Goal: Task Accomplishment & Management: Use online tool/utility

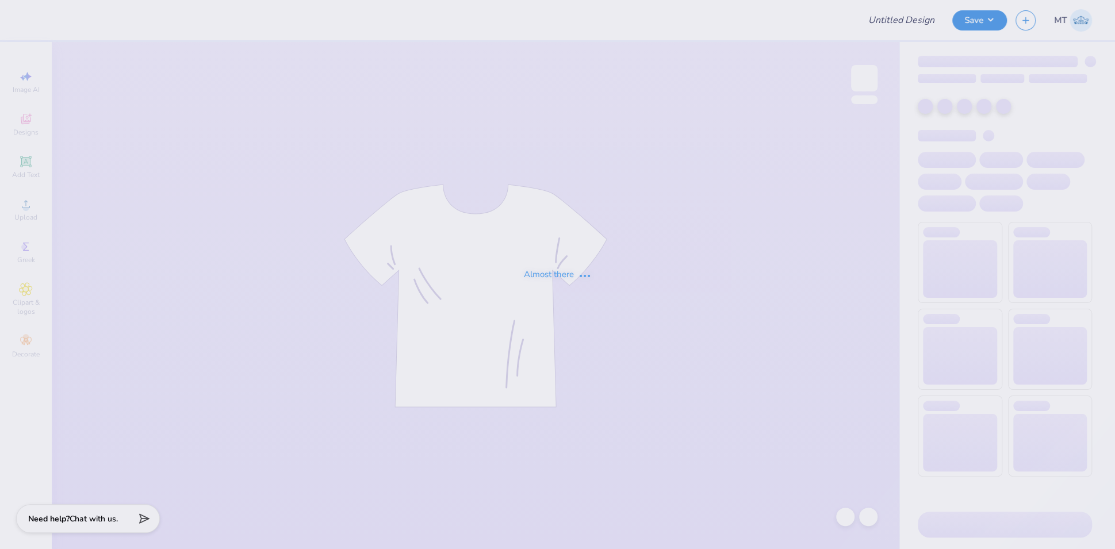
type input "FPS239947"
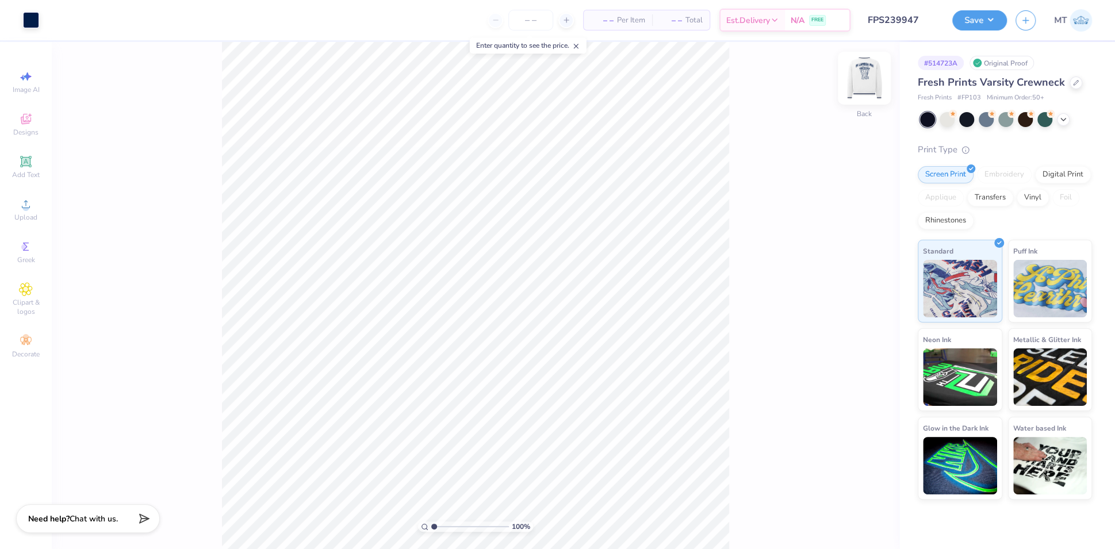
click at [881, 78] on div at bounding box center [864, 78] width 53 height 53
click at [981, 18] on button "Save" at bounding box center [979, 19] width 55 height 20
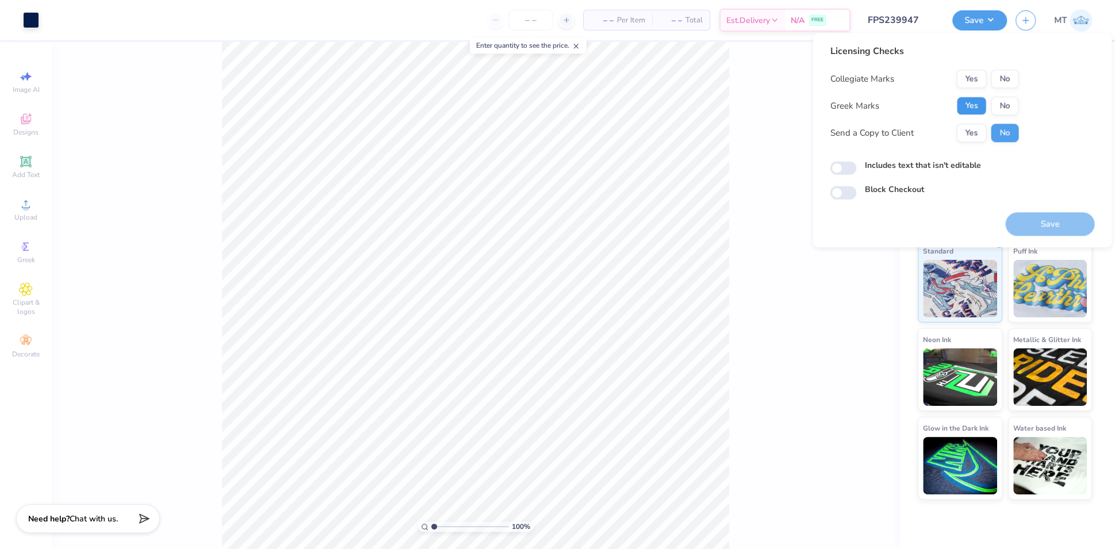
click at [962, 109] on button "Yes" at bounding box center [971, 106] width 30 height 18
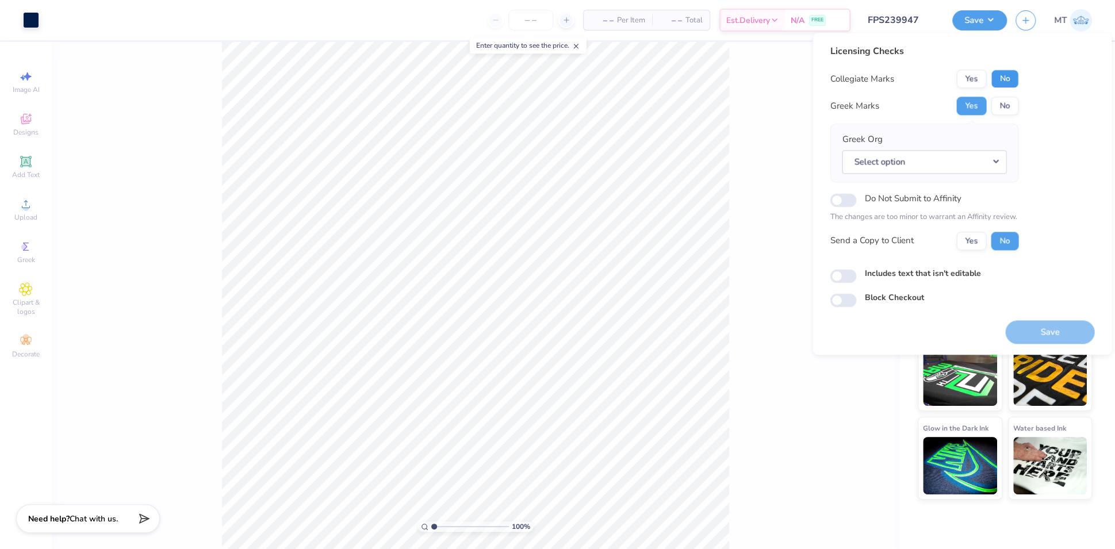
click at [1004, 82] on button "No" at bounding box center [1004, 79] width 28 height 18
click at [957, 157] on button "Select option" at bounding box center [924, 162] width 164 height 24
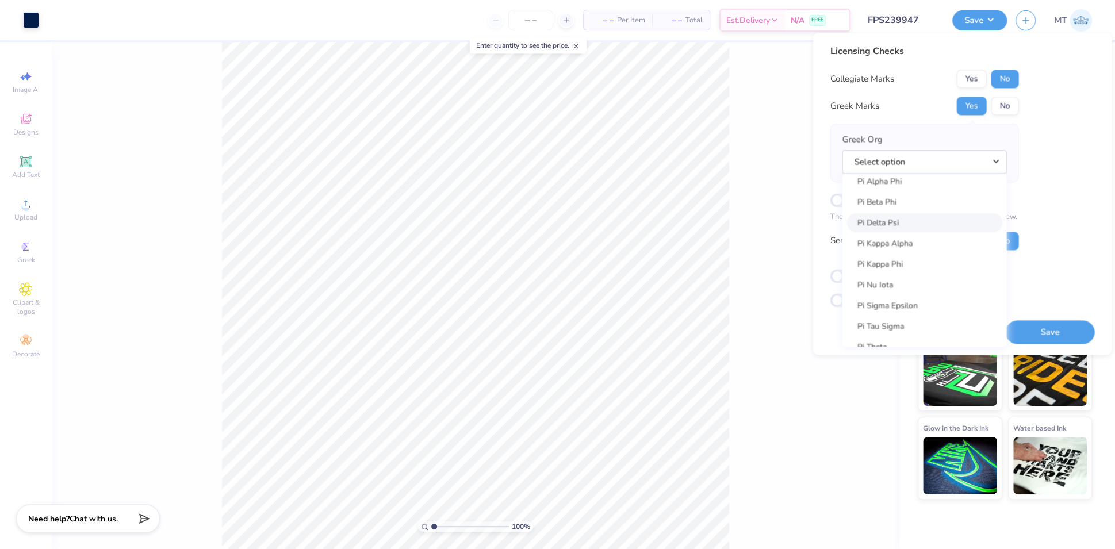
scroll to position [6613, 0]
click at [739, 173] on div "100 % Front" at bounding box center [475, 295] width 847 height 507
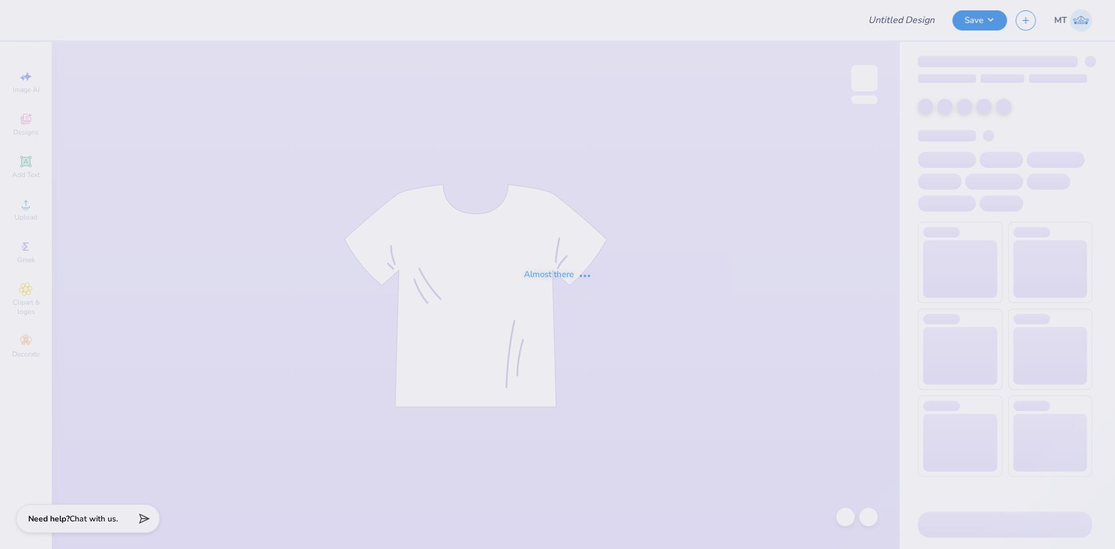
type input "FPS239953"
type input "FPS239969"
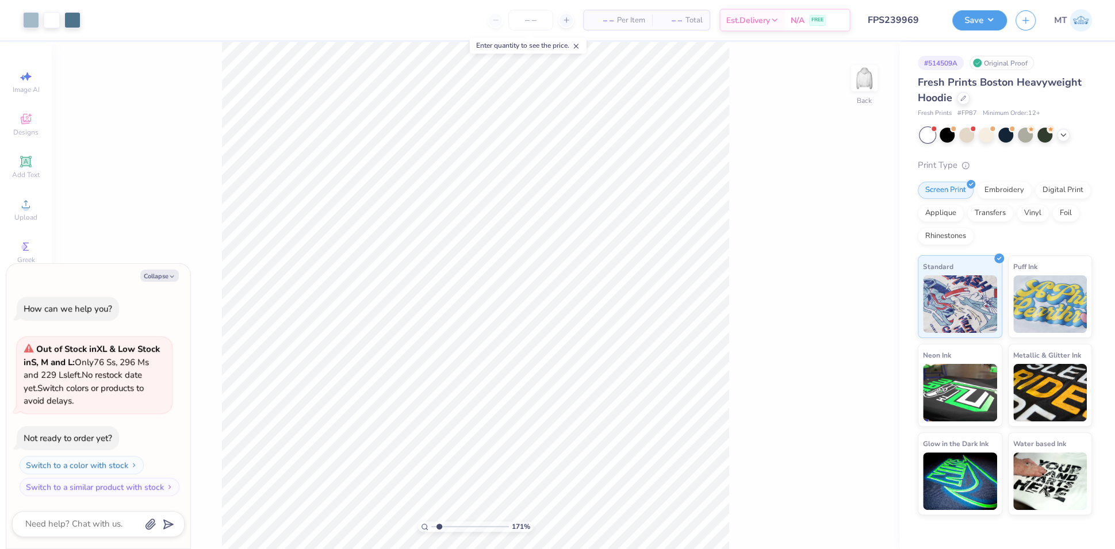
type input "1.71173097654336"
click at [163, 275] on button "Collapse" at bounding box center [159, 276] width 39 height 12
type textarea "x"
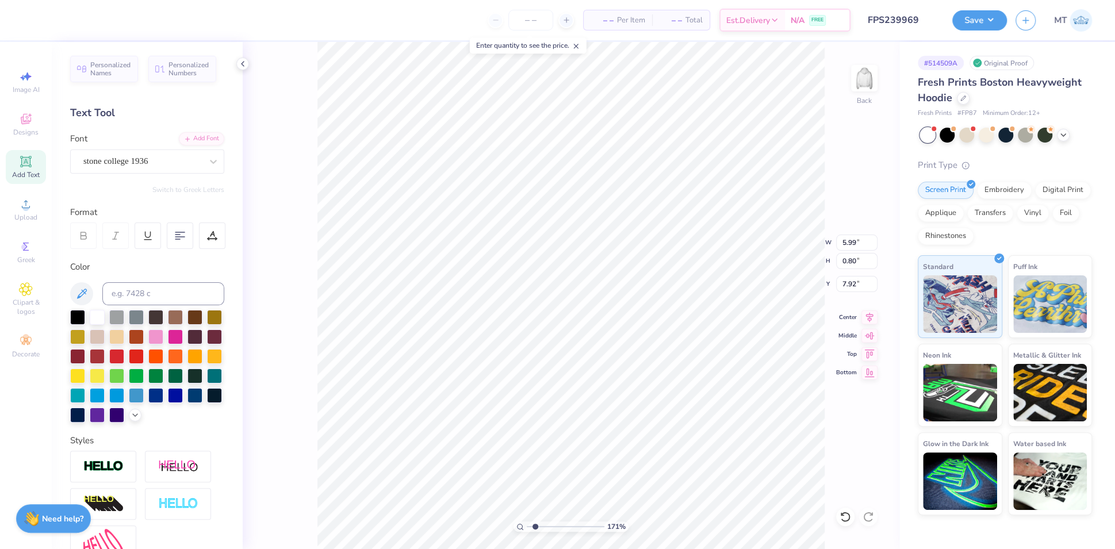
type input "1.71173097654336"
type input "8.01"
click at [206, 229] on div at bounding box center [212, 235] width 26 height 26
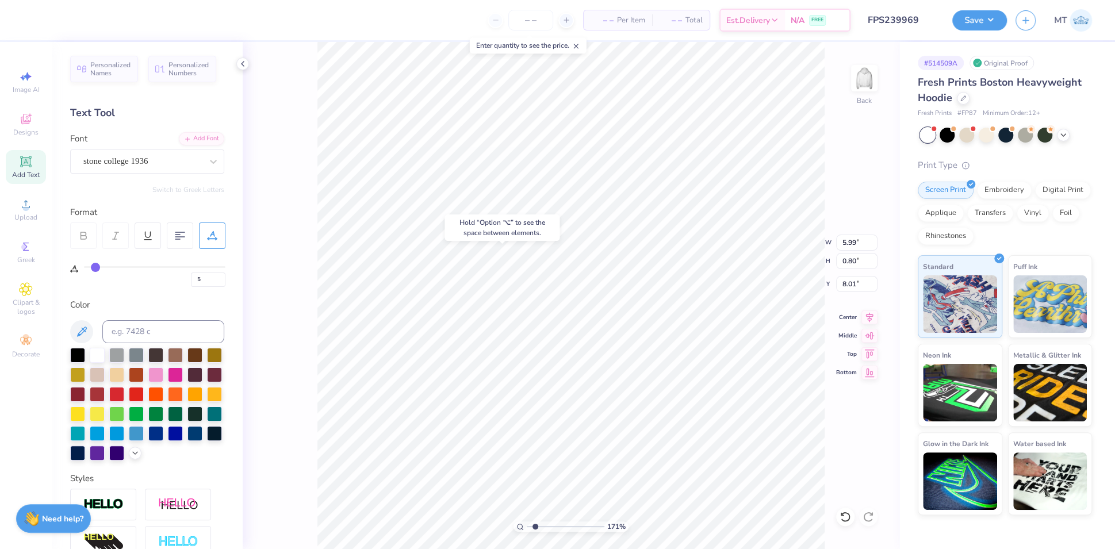
type input "8"
type input "10"
type input "13"
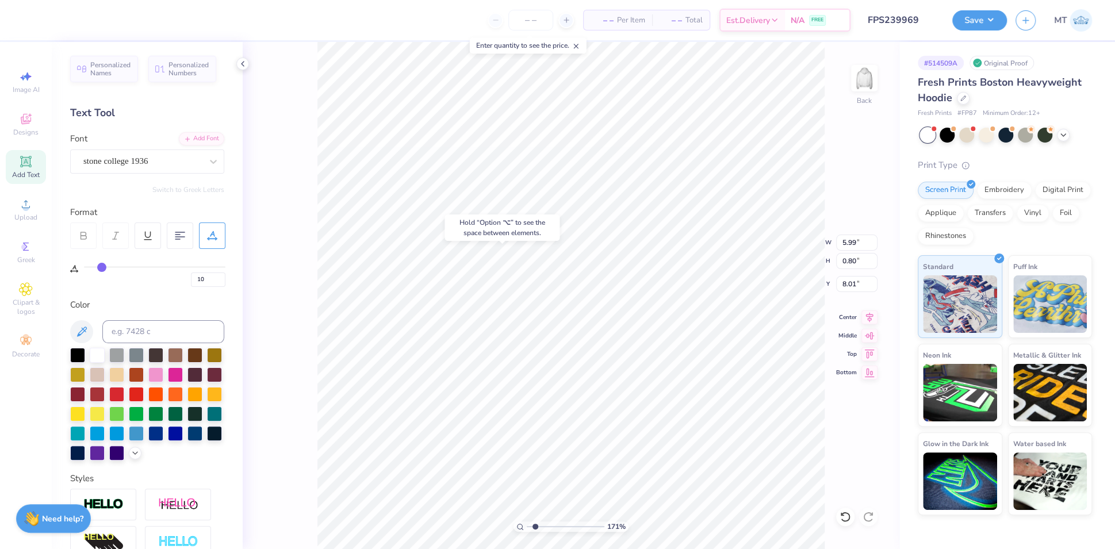
type input "13"
type input "15"
type input "16"
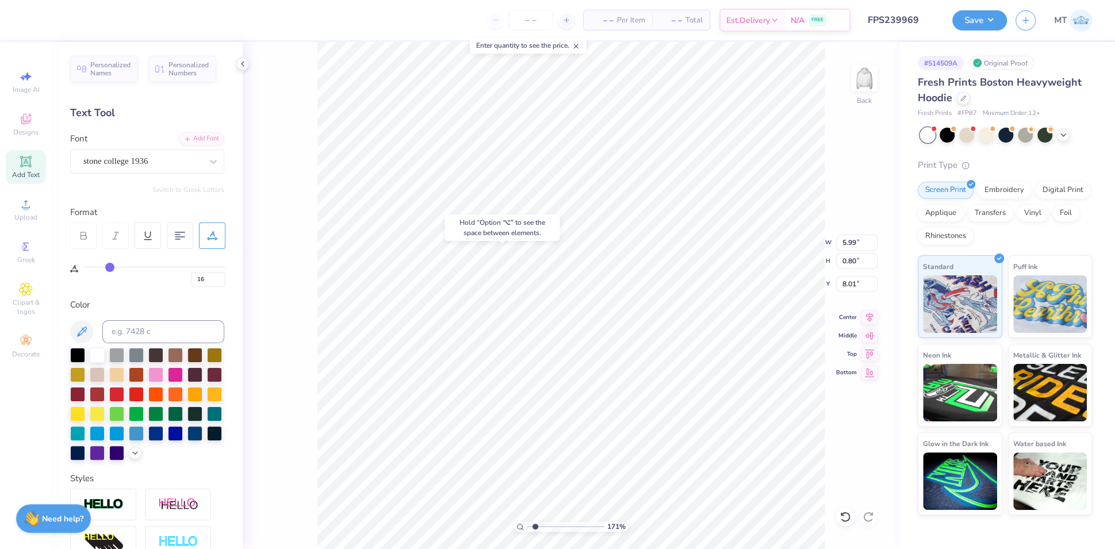
type input "17"
type input "18"
type input "19"
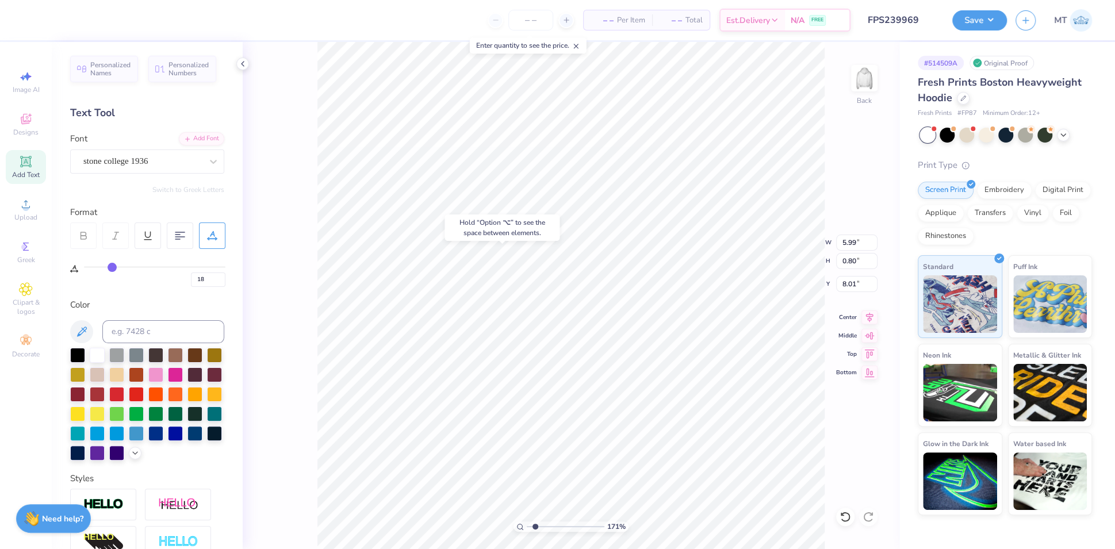
type input "19"
type input "20"
type input "21"
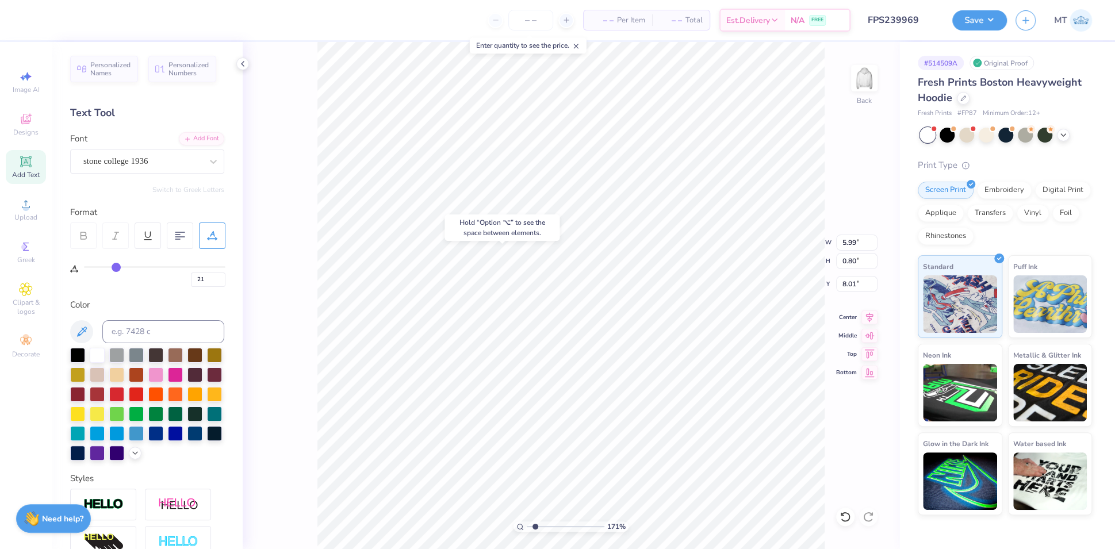
type input "22"
type input "23"
type input "24"
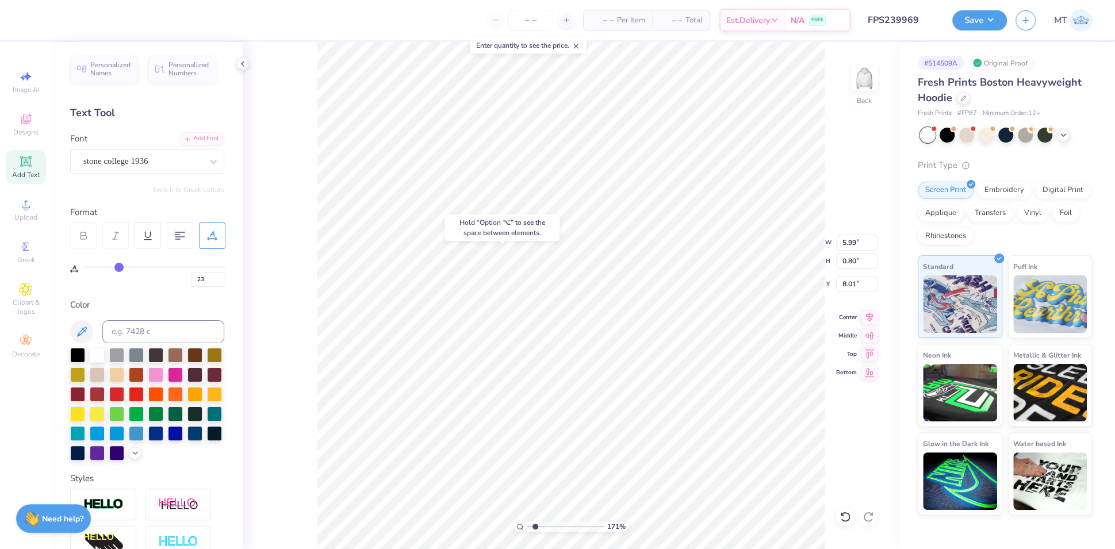
type input "24"
type input "25"
type input "26"
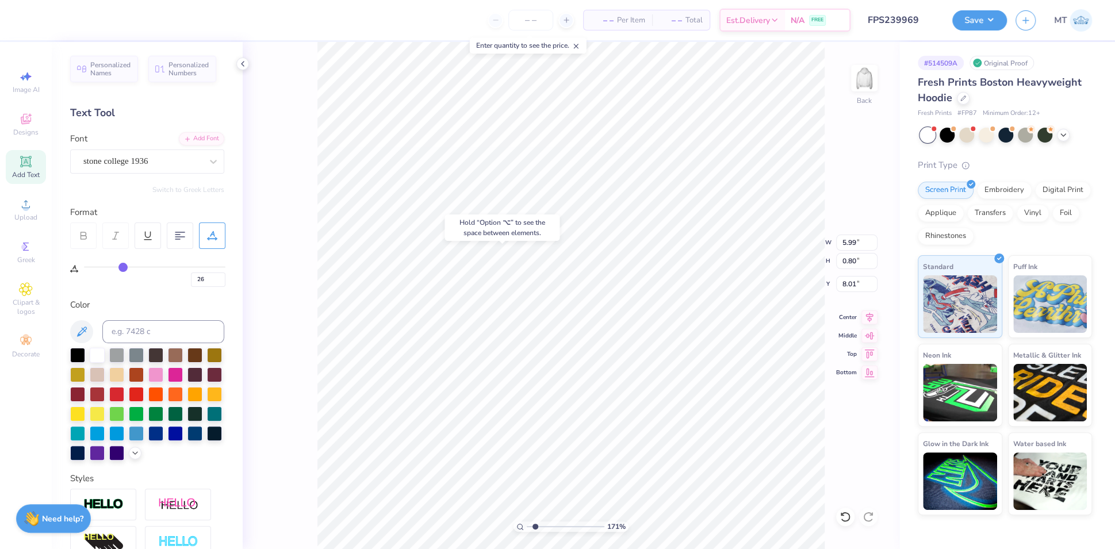
type input "27"
type input "28"
drag, startPoint x: 98, startPoint y: 264, endPoint x: 125, endPoint y: 265, distance: 27.6
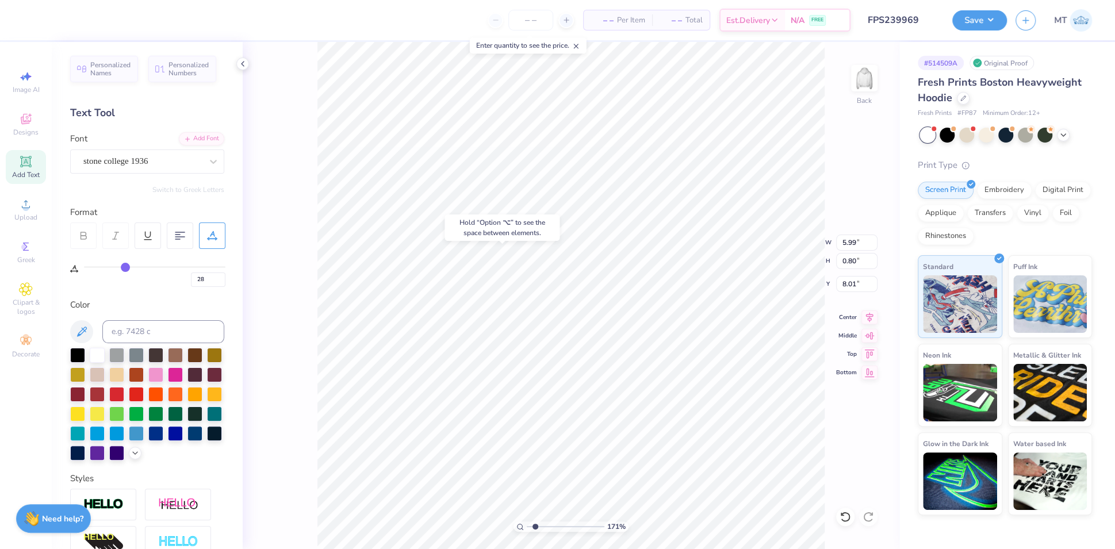
type input "28"
click at [125, 266] on input "range" at bounding box center [154, 267] width 141 height 2
type input "1.71173097654336"
type input "8.57"
click at [221, 277] on input "29" at bounding box center [208, 279] width 34 height 14
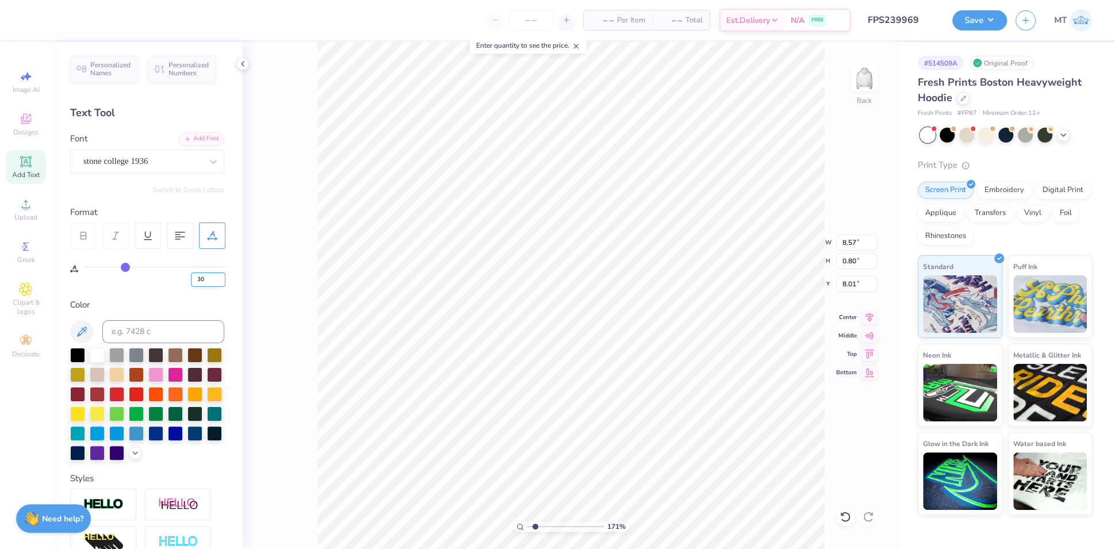
type input "30"
click at [221, 277] on input "30" at bounding box center [208, 279] width 34 height 14
type input "1.71173097654336"
type input "30"
type input "1"
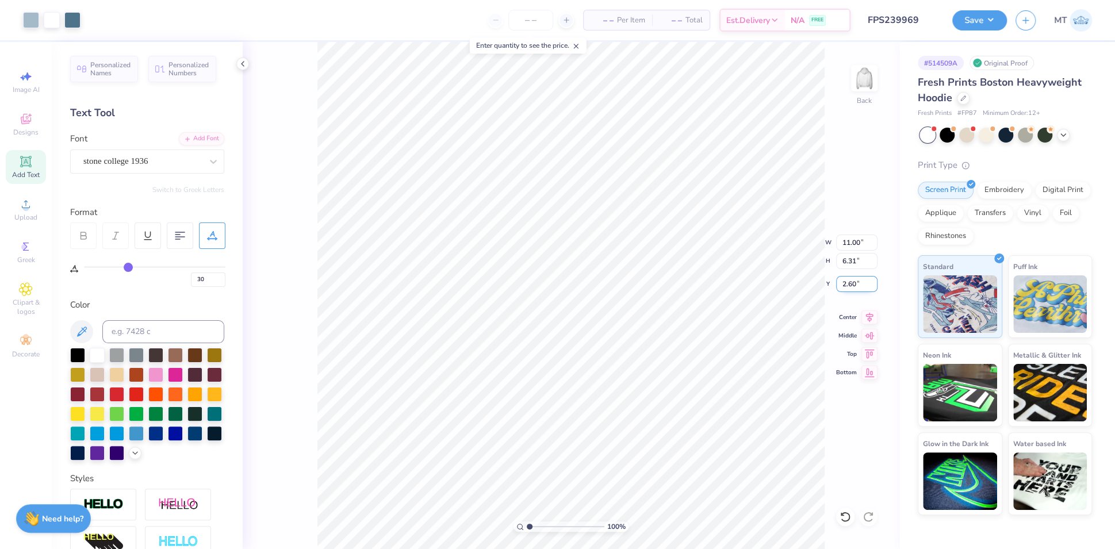
click at [847, 282] on input "2.60" at bounding box center [856, 284] width 41 height 16
type input "2.50"
click at [787, 242] on div "100 % Back W 11.00 11.00 " H 6.31 6.31 " Y 2.50 2.50 " Center Middle Top Bottom" at bounding box center [571, 295] width 656 height 507
click at [986, 23] on button "Save" at bounding box center [979, 19] width 55 height 20
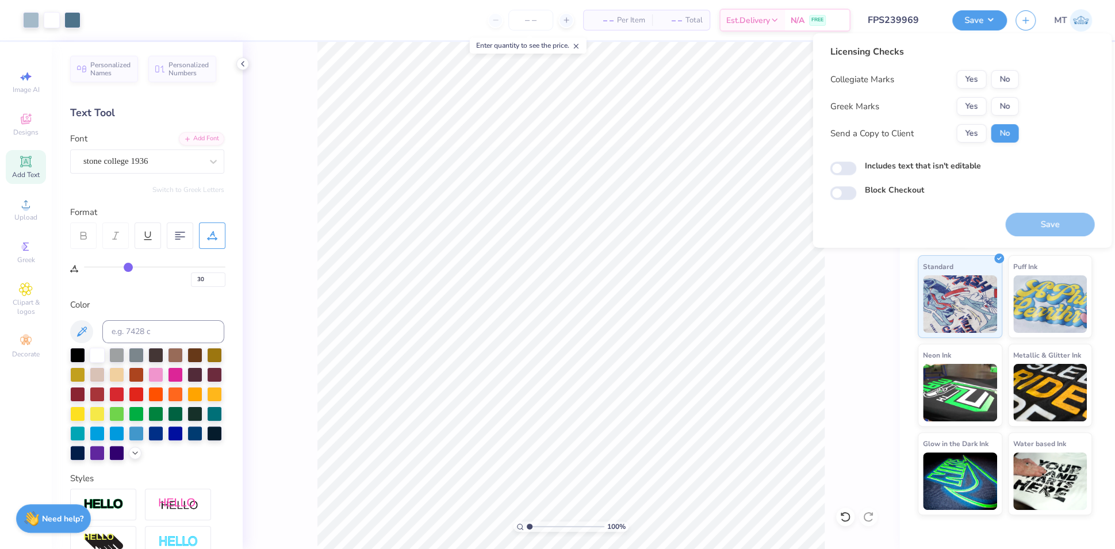
click at [980, 97] on div "Collegiate Marks Yes No Greek Marks Yes No Send a Copy to Client Yes No" at bounding box center [924, 106] width 189 height 72
click at [978, 99] on button "Yes" at bounding box center [971, 106] width 30 height 18
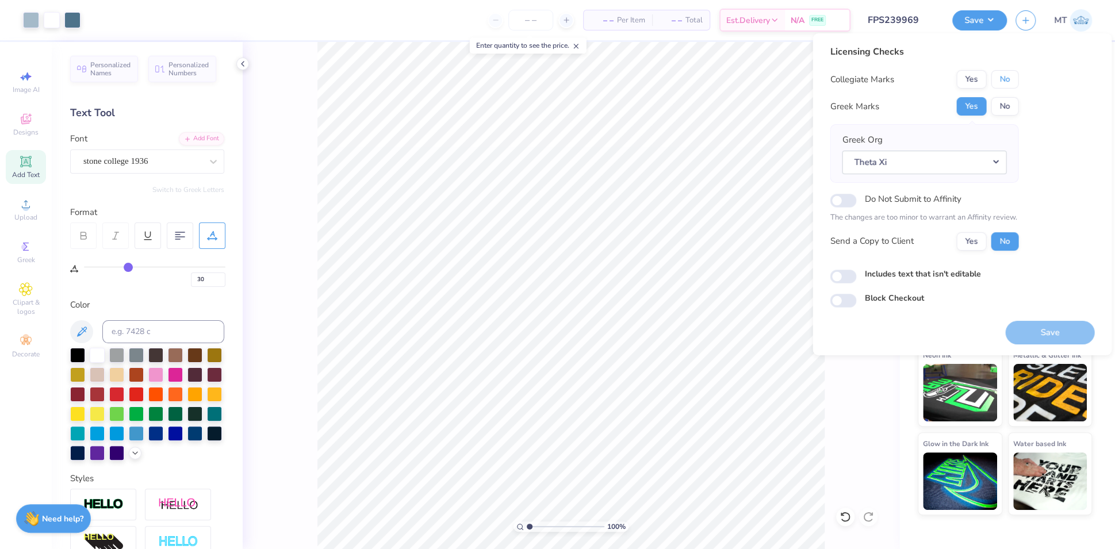
click at [1008, 70] on button "No" at bounding box center [1004, 79] width 28 height 18
click at [1039, 327] on button "Save" at bounding box center [1049, 333] width 89 height 24
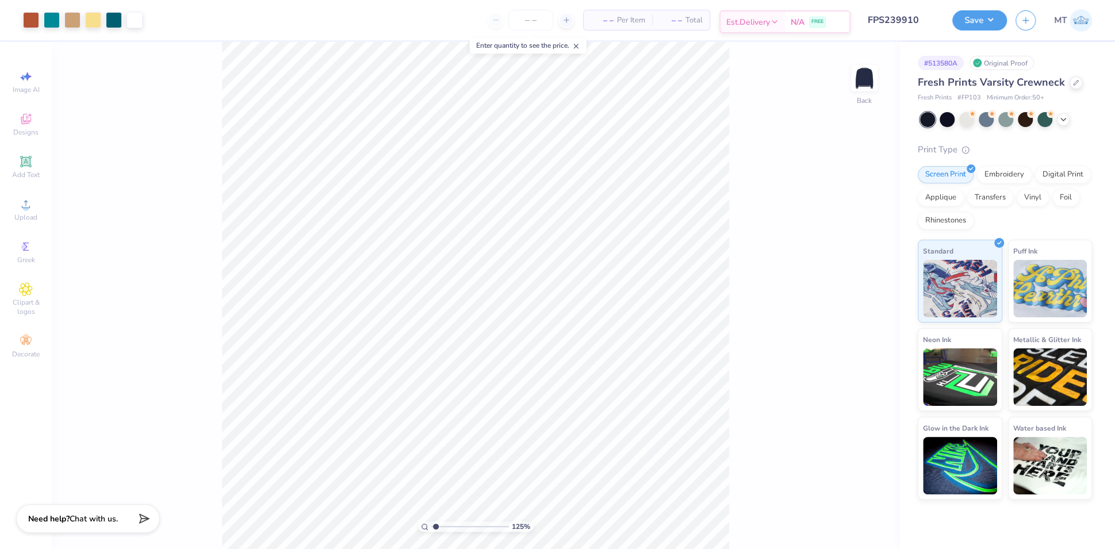
type input "1.59096036834715"
